Goal: Information Seeking & Learning: Learn about a topic

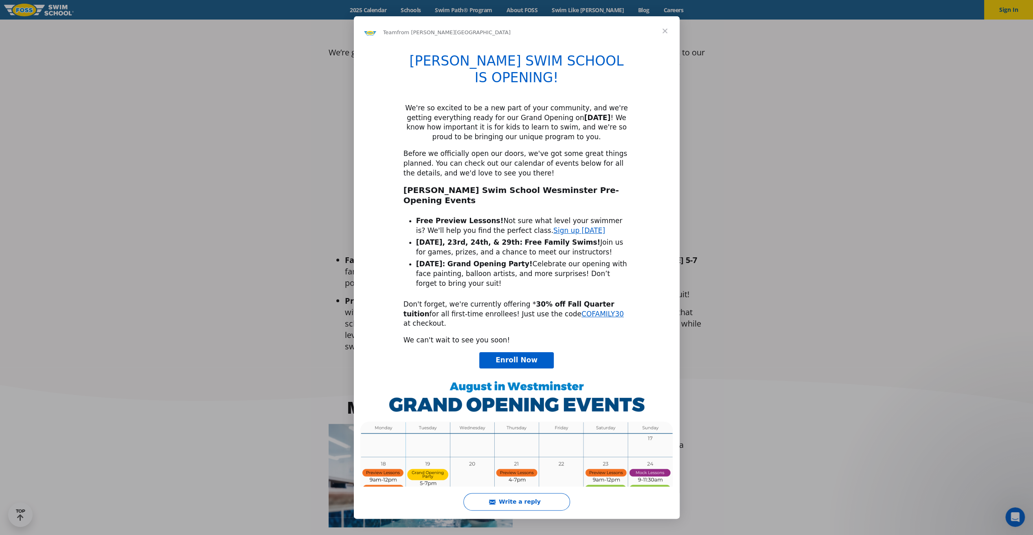
click at [660, 33] on span "Close" at bounding box center [665, 30] width 29 height 29
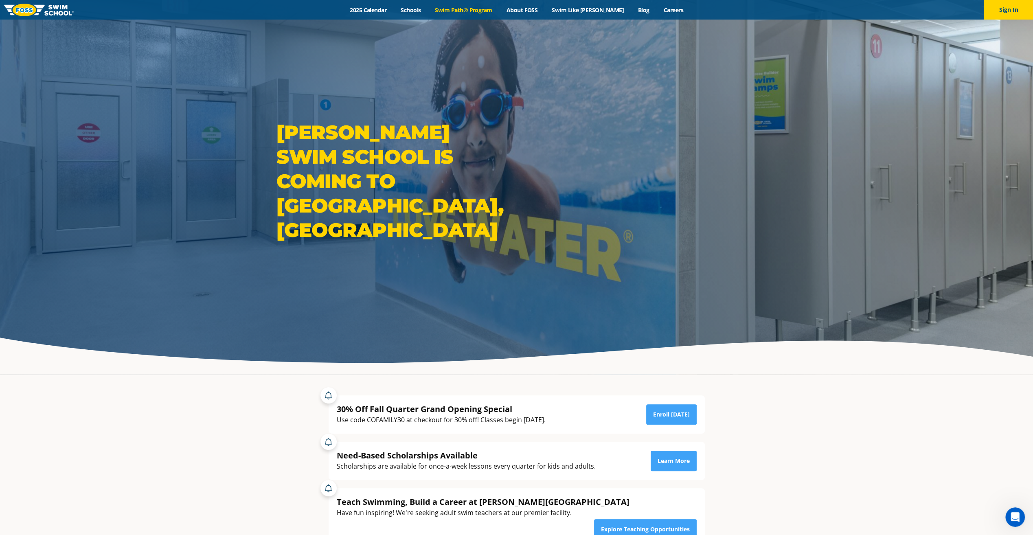
click at [463, 11] on link "Swim Path® Program" at bounding box center [463, 10] width 71 height 8
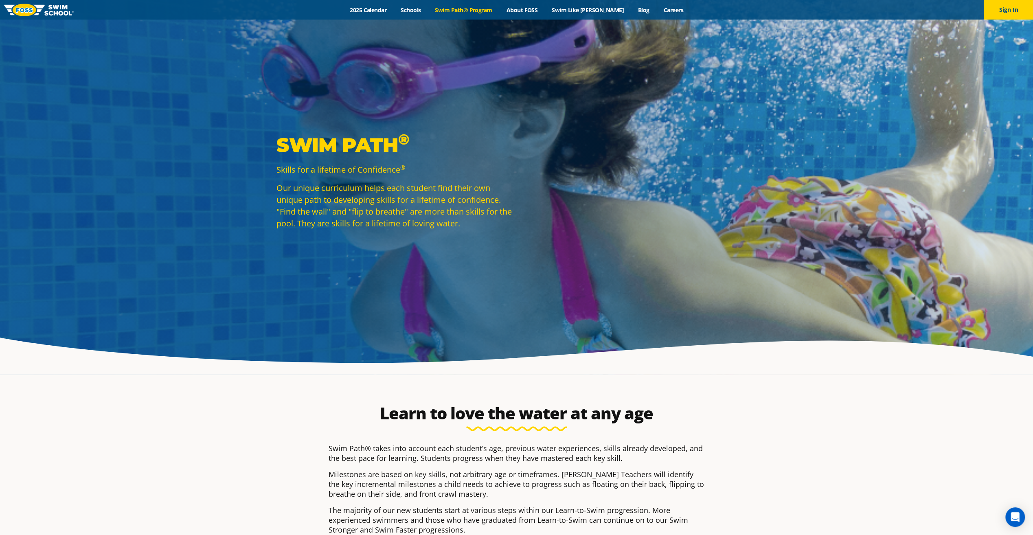
click at [530, 14] on div "Menu 2025 Calendar Schools Swim Path® Program About FOSS Swim Like Regan Blog C…" at bounding box center [516, 10] width 1033 height 20
click at [533, 11] on link "About FOSS" at bounding box center [522, 10] width 46 height 8
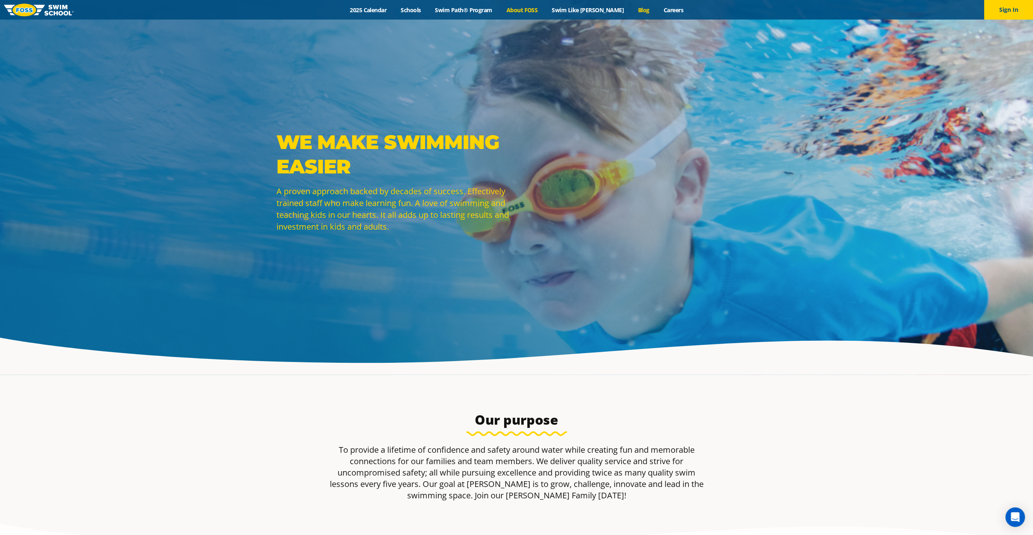
click at [631, 11] on link "Blog" at bounding box center [644, 10] width 26 height 8
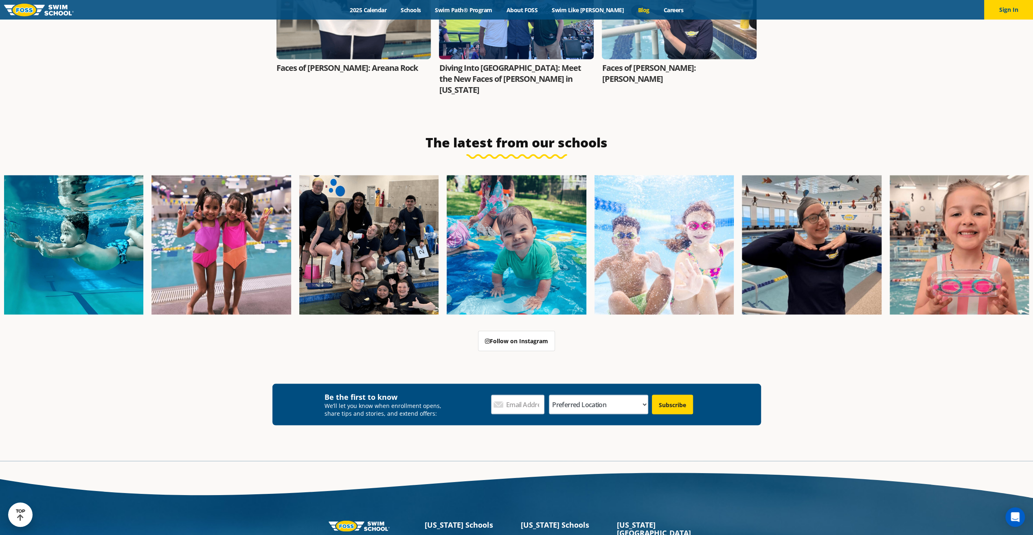
scroll to position [1385, 0]
